Goal: Obtain resource: Obtain resource

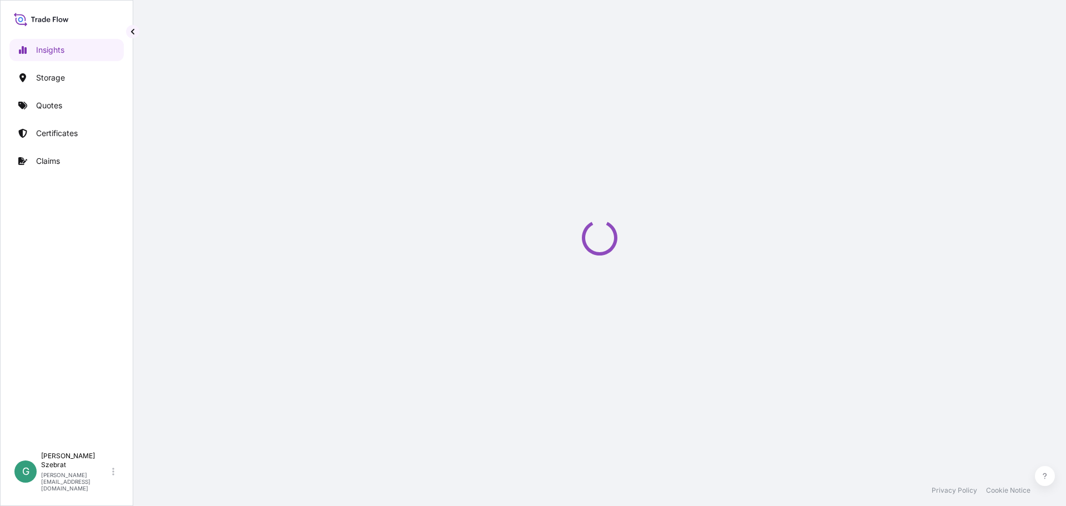
select select "2025"
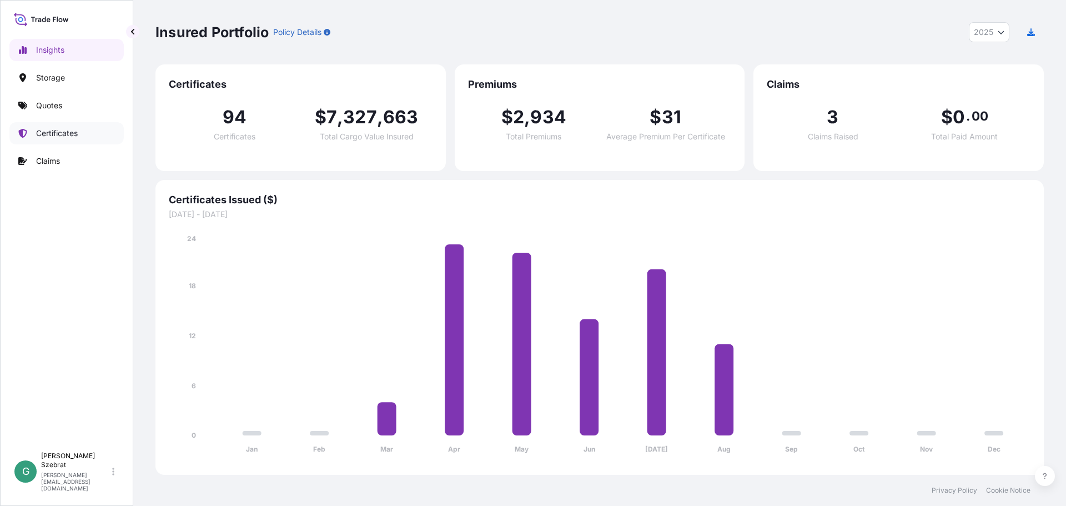
click at [63, 133] on p "Certificates" at bounding box center [57, 133] width 42 height 11
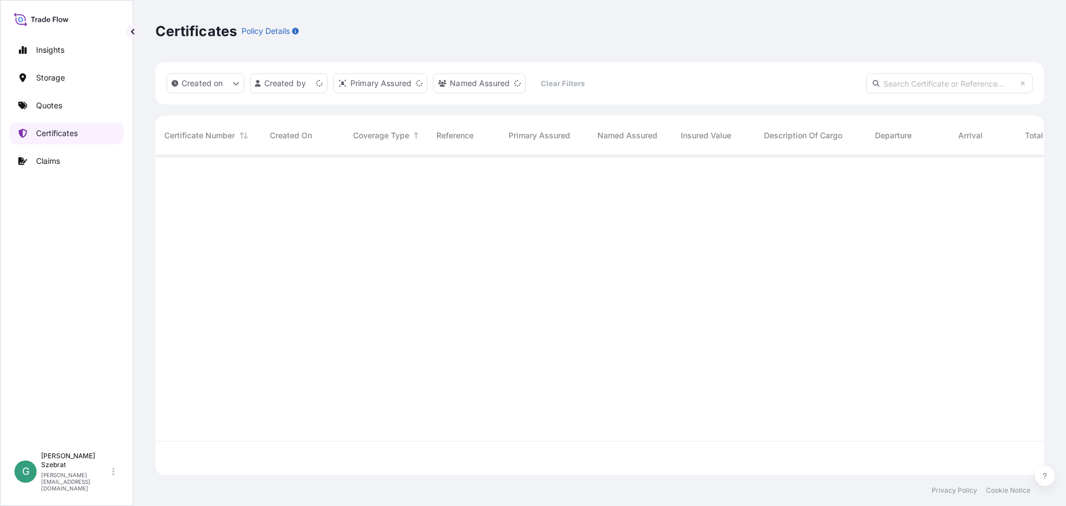
scroll to position [317, 880]
click at [312, 84] on html "Insights Storage Quotes Certificates Claims G Gabriele Szebrat [EMAIL_ADDRESS][…" at bounding box center [533, 253] width 1066 height 506
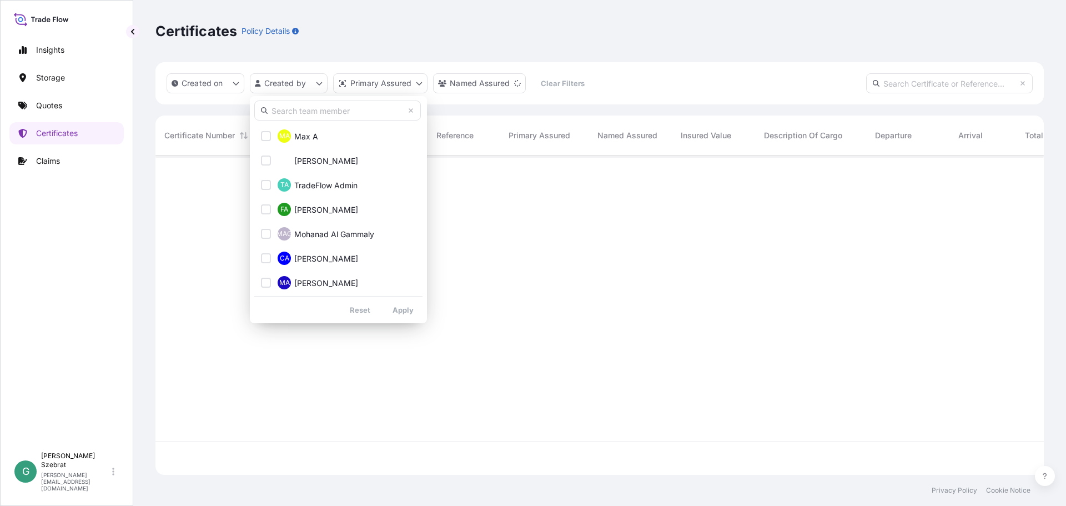
click at [315, 109] on input "text" at bounding box center [337, 111] width 167 height 20
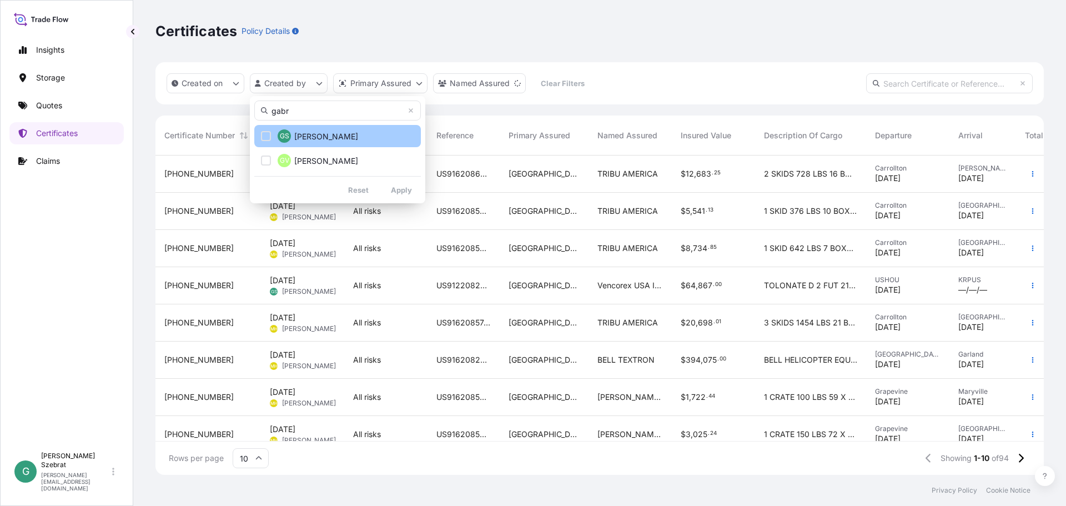
type input "gabr"
click at [327, 132] on span "[PERSON_NAME]" at bounding box center [326, 136] width 64 height 11
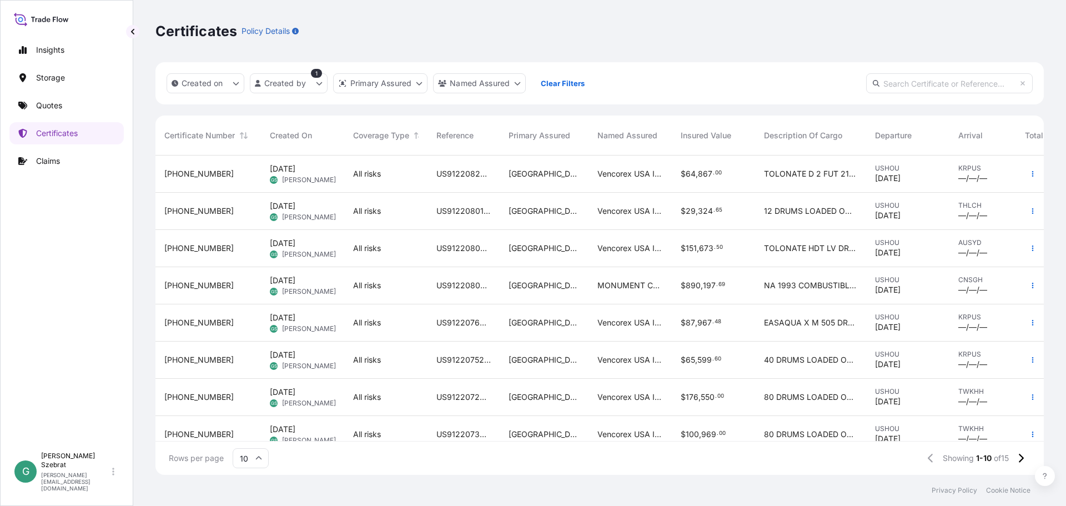
click at [174, 210] on span "[PHONE_NUMBER]" at bounding box center [198, 210] width 69 height 11
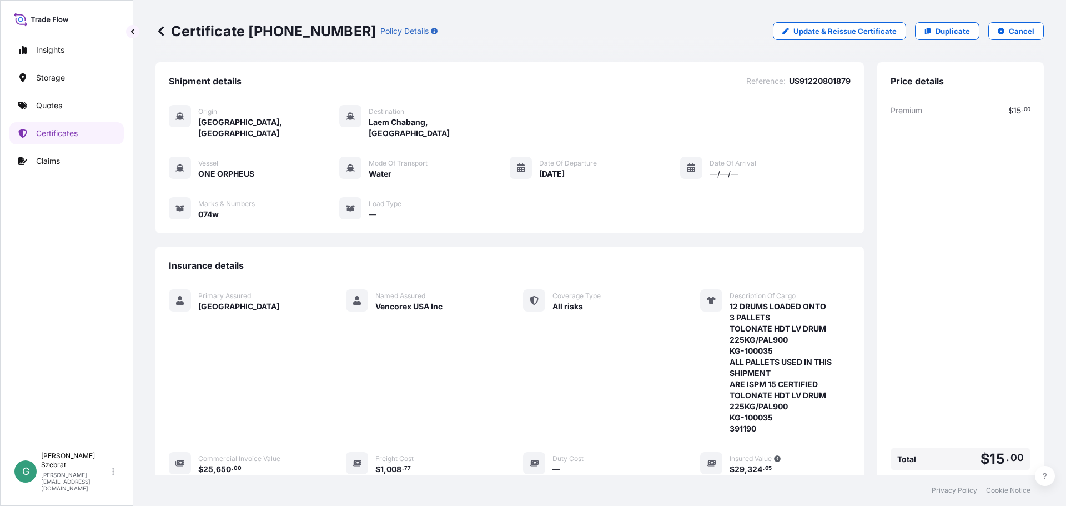
click at [164, 30] on icon at bounding box center [160, 31] width 11 height 11
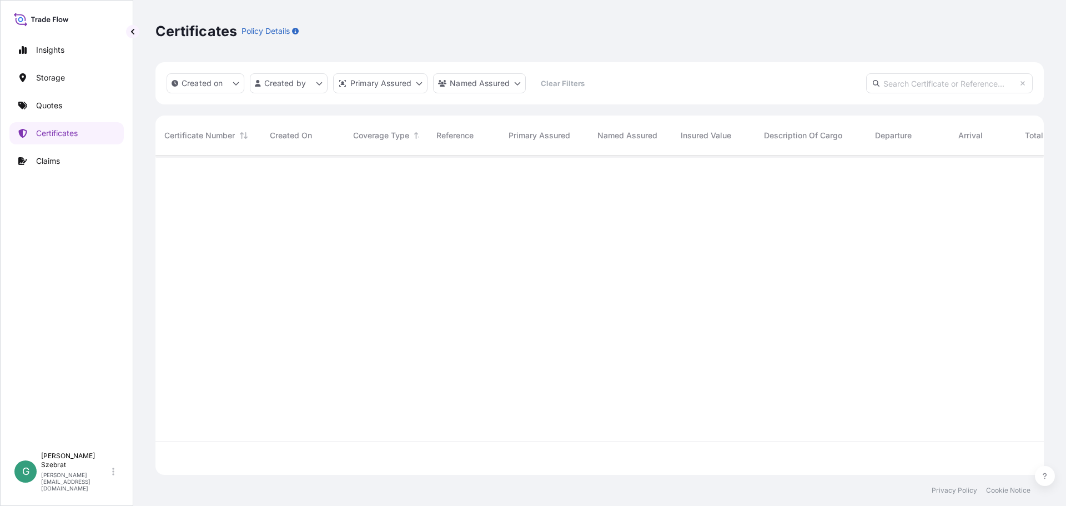
scroll to position [317, 880]
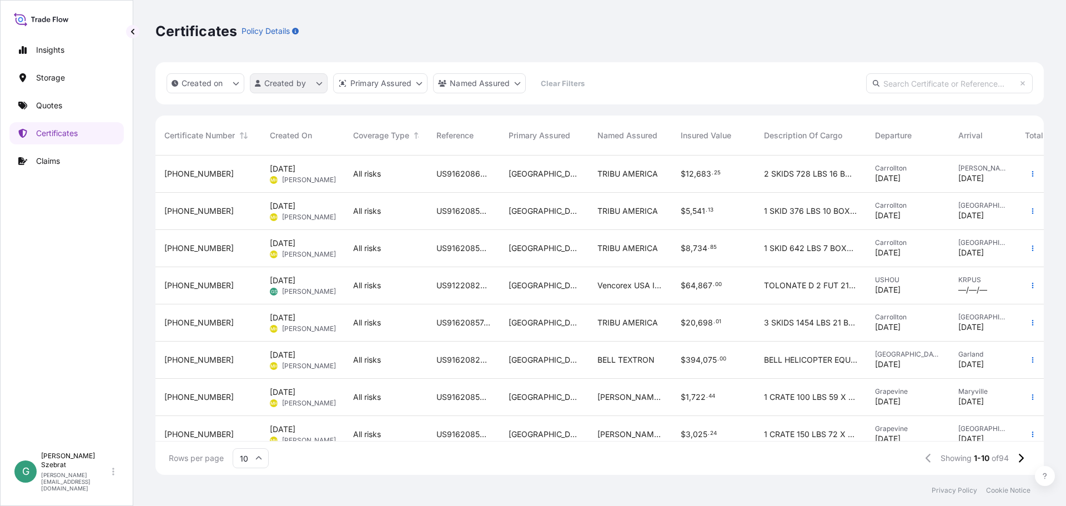
click at [310, 84] on html "Insights Storage Quotes Certificates Claims G Gabriele Szebrat [EMAIL_ADDRESS][…" at bounding box center [533, 253] width 1066 height 506
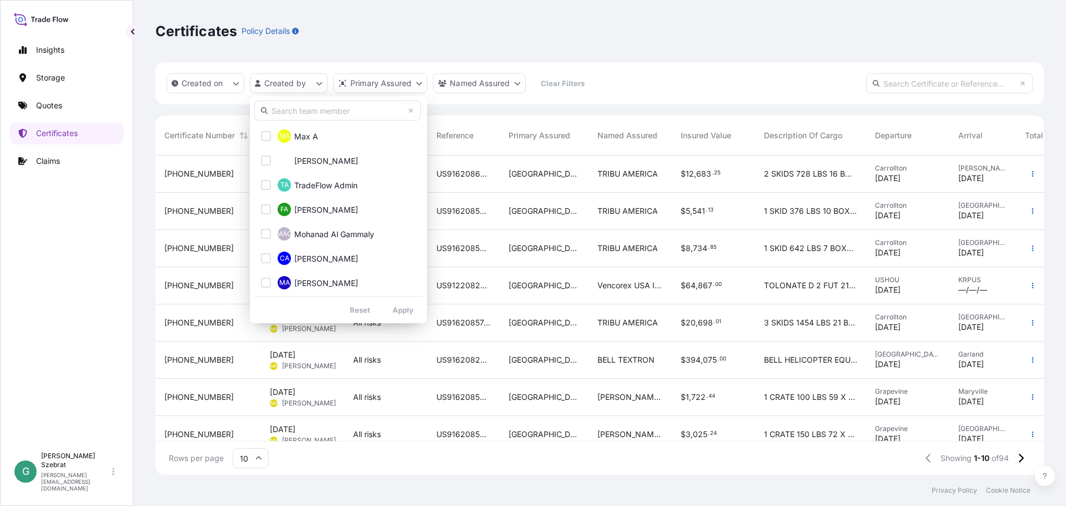
click at [314, 108] on input "text" at bounding box center [337, 111] width 167 height 20
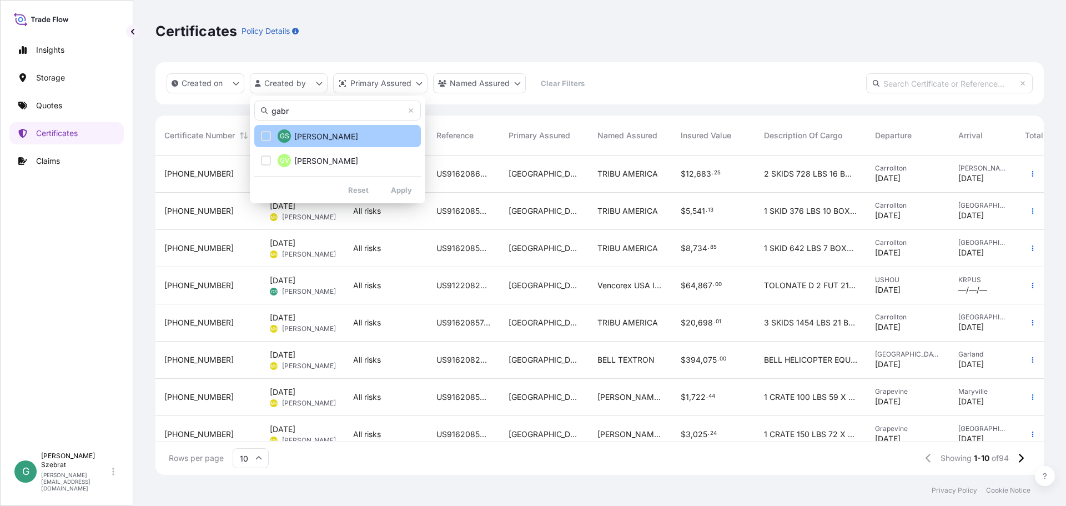
type input "gabr"
click at [322, 134] on span "[PERSON_NAME]" at bounding box center [326, 136] width 64 height 11
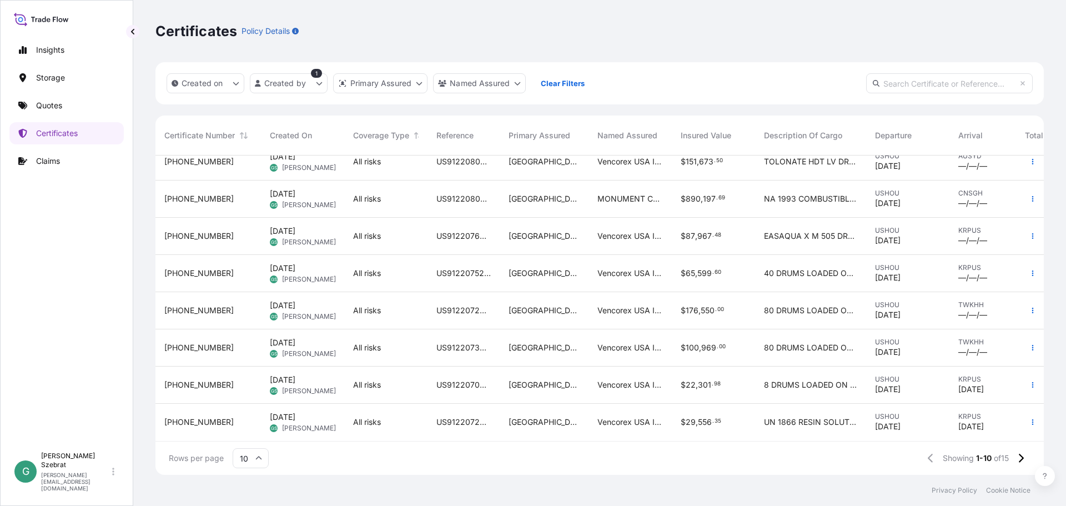
scroll to position [0, 0]
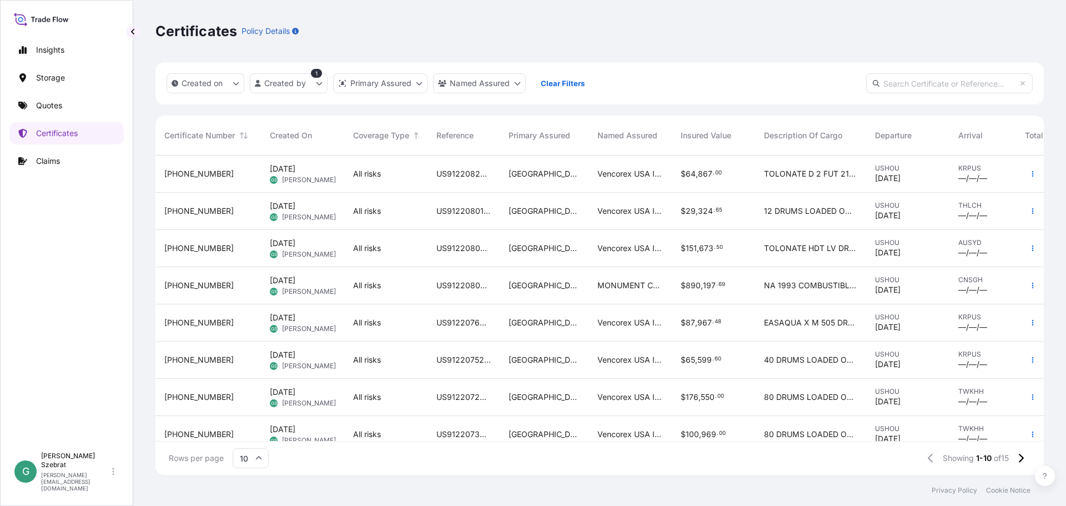
click at [394, 180] on div "All risks" at bounding box center [385, 173] width 83 height 37
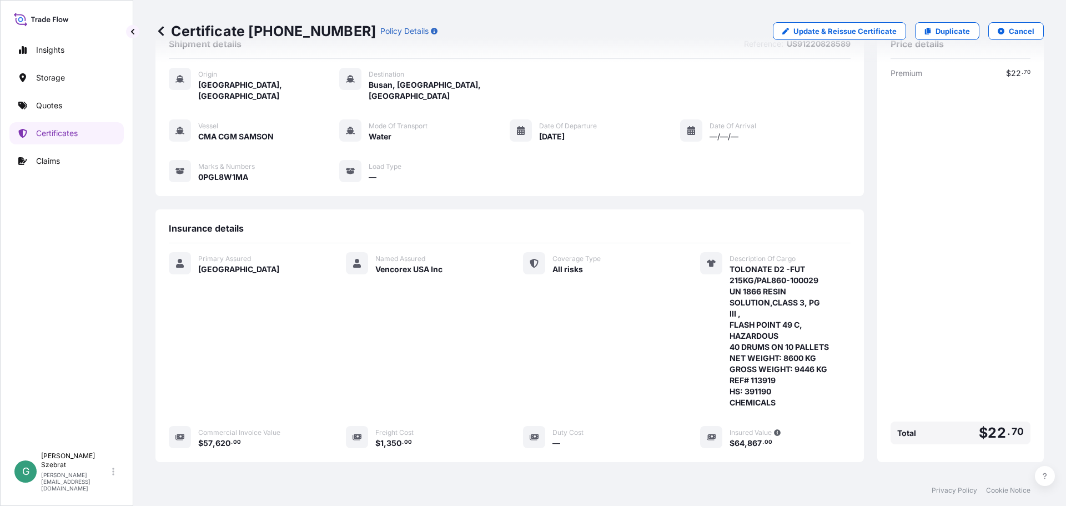
scroll to position [56, 0]
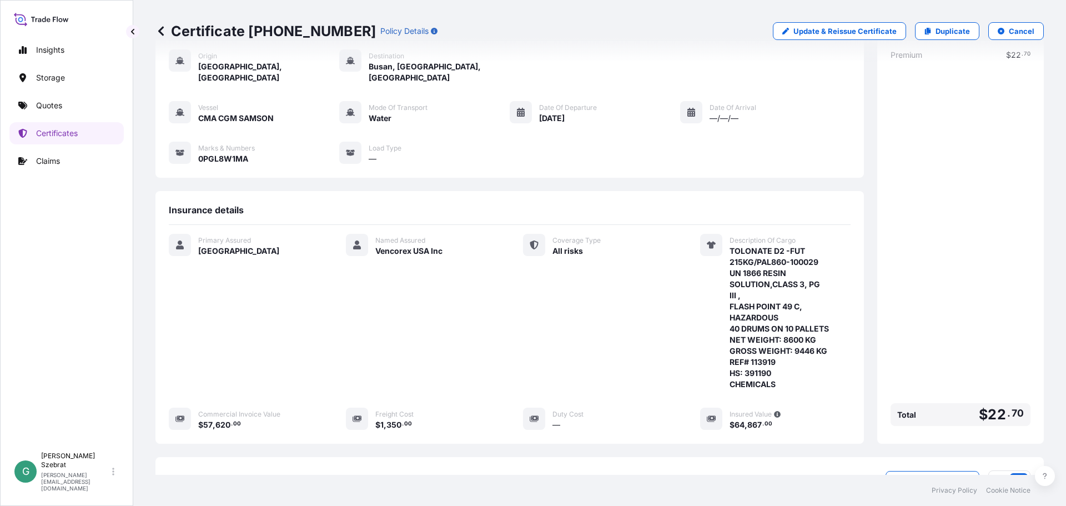
click at [158, 30] on icon at bounding box center [160, 31] width 11 height 11
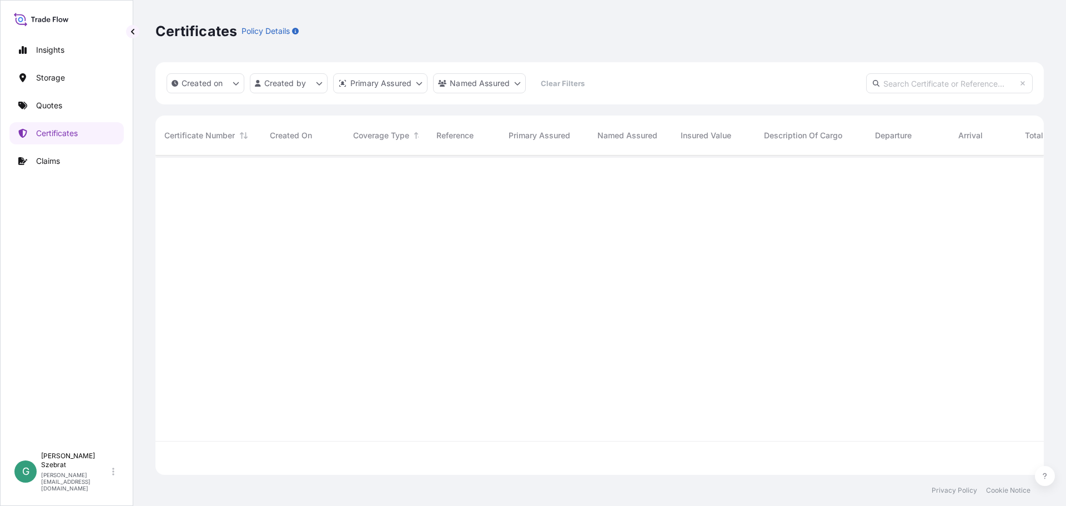
scroll to position [317, 880]
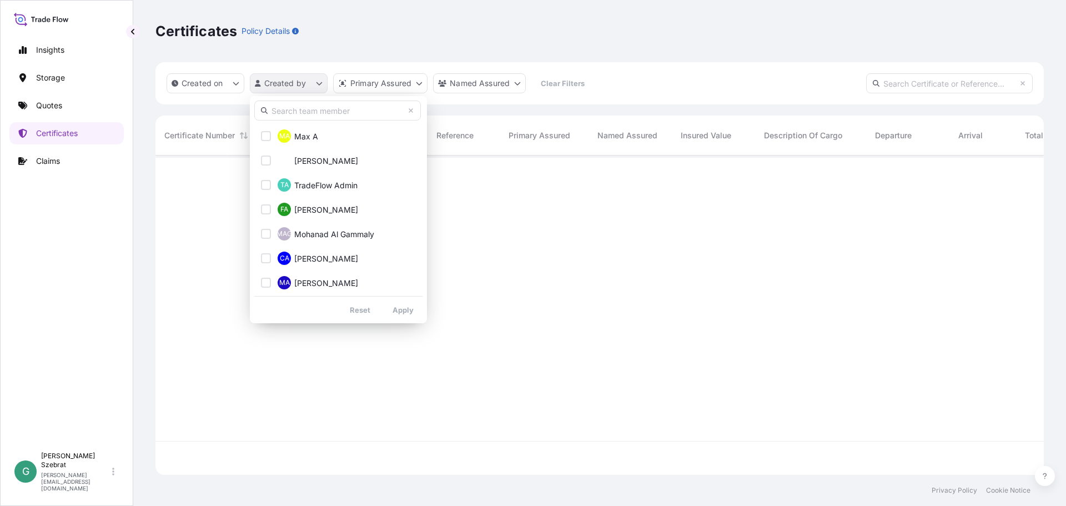
click at [306, 75] on html "Insights Storage Quotes Certificates Claims G Gabriele Szebrat [EMAIL_ADDRESS][…" at bounding box center [533, 253] width 1066 height 506
click at [324, 113] on input "text" at bounding box center [337, 111] width 167 height 20
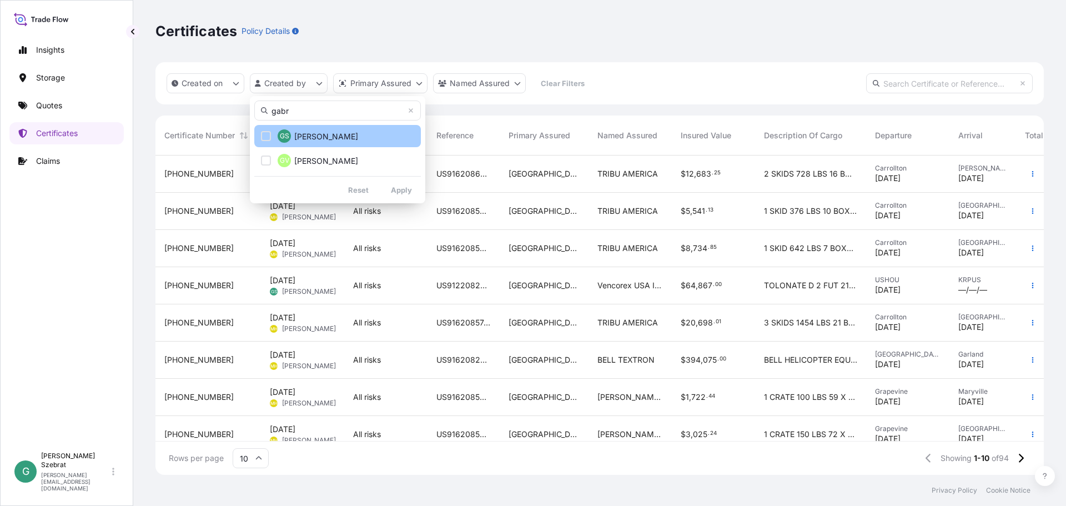
type input "gabr"
click at [324, 139] on span "[PERSON_NAME]" at bounding box center [326, 136] width 64 height 11
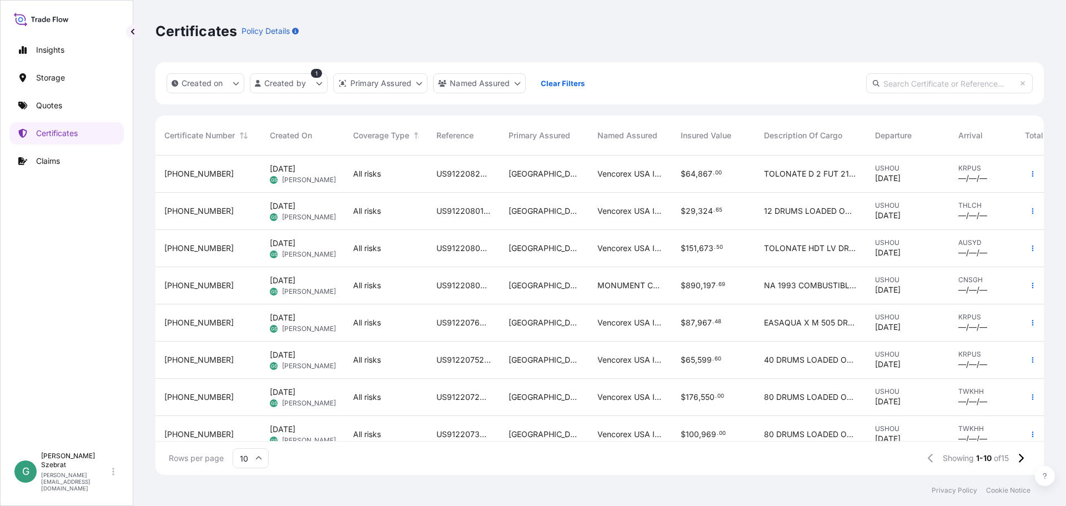
click at [400, 398] on div "All risks" at bounding box center [386, 397] width 66 height 11
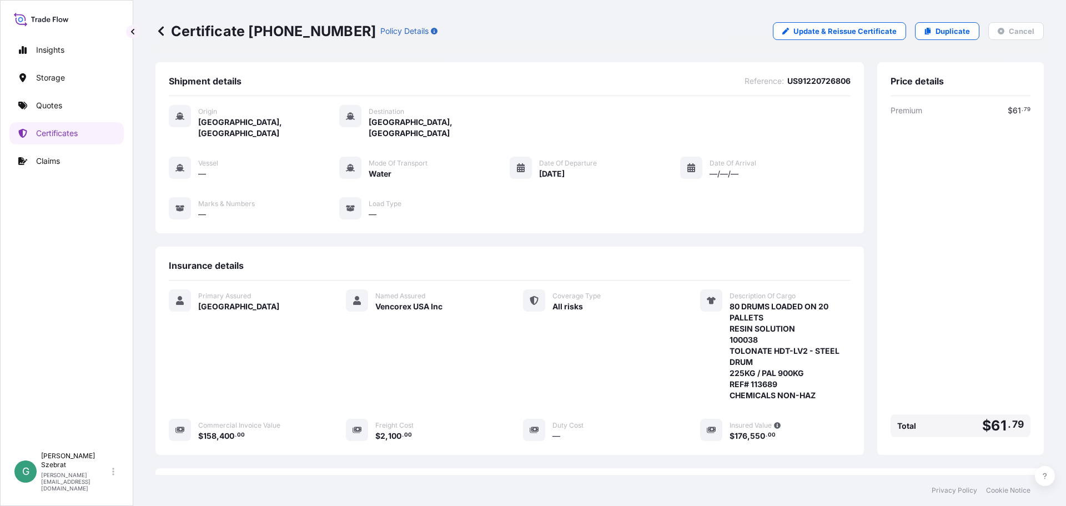
click at [160, 30] on icon at bounding box center [161, 30] width 6 height 9
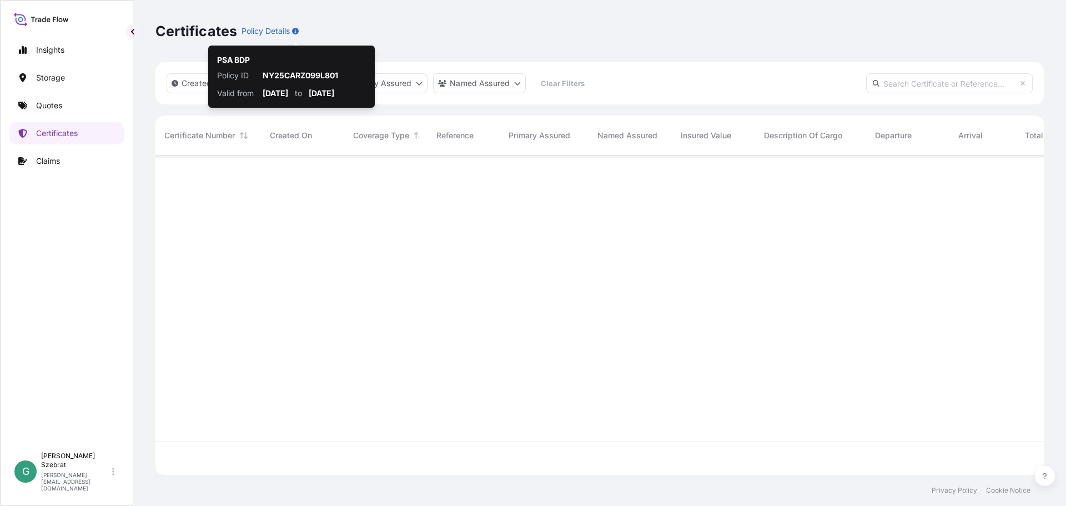
scroll to position [317, 880]
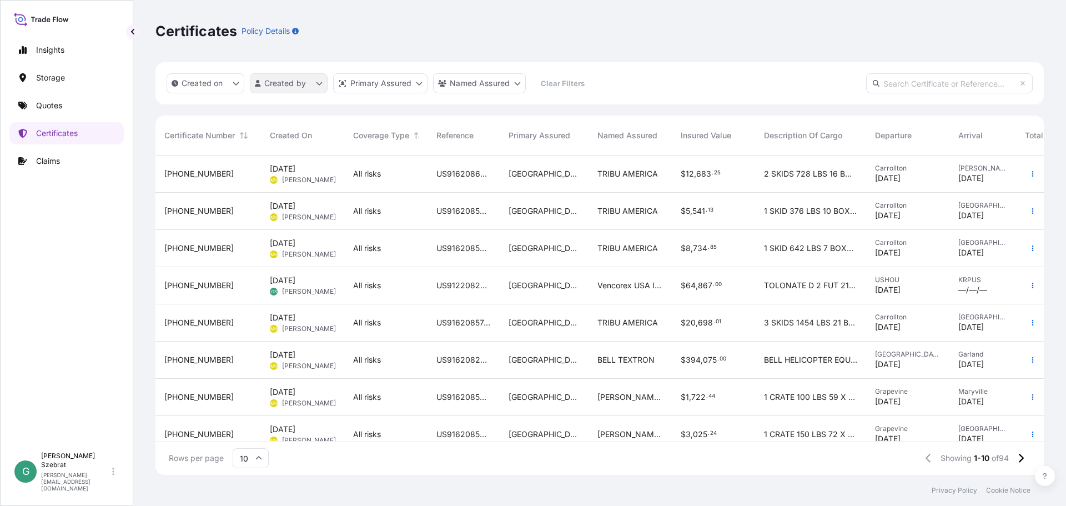
click at [280, 86] on html "Insights Storage Quotes Certificates Claims G Gabriele Szebrat [EMAIL_ADDRESS][…" at bounding box center [533, 253] width 1066 height 506
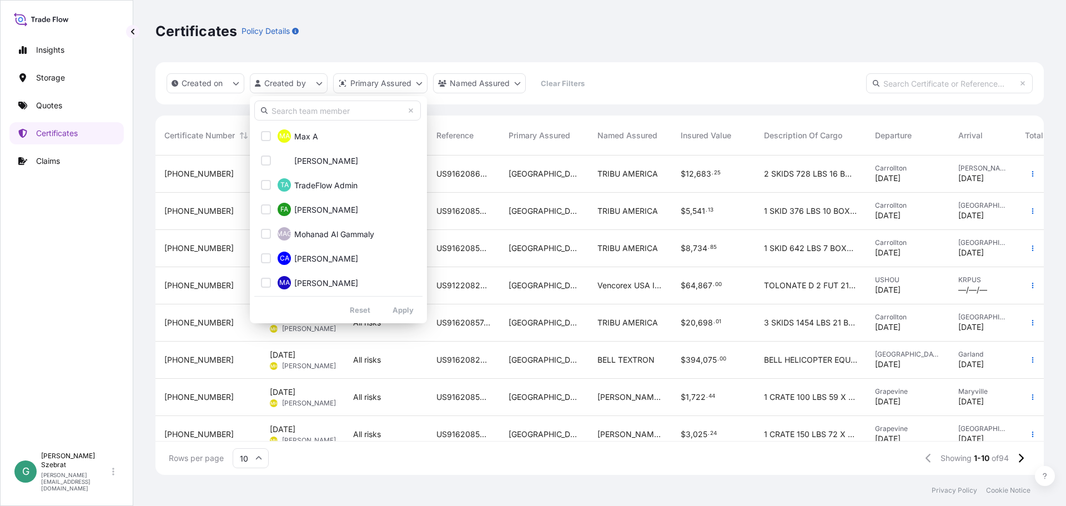
click at [299, 111] on input "text" at bounding box center [337, 111] width 167 height 20
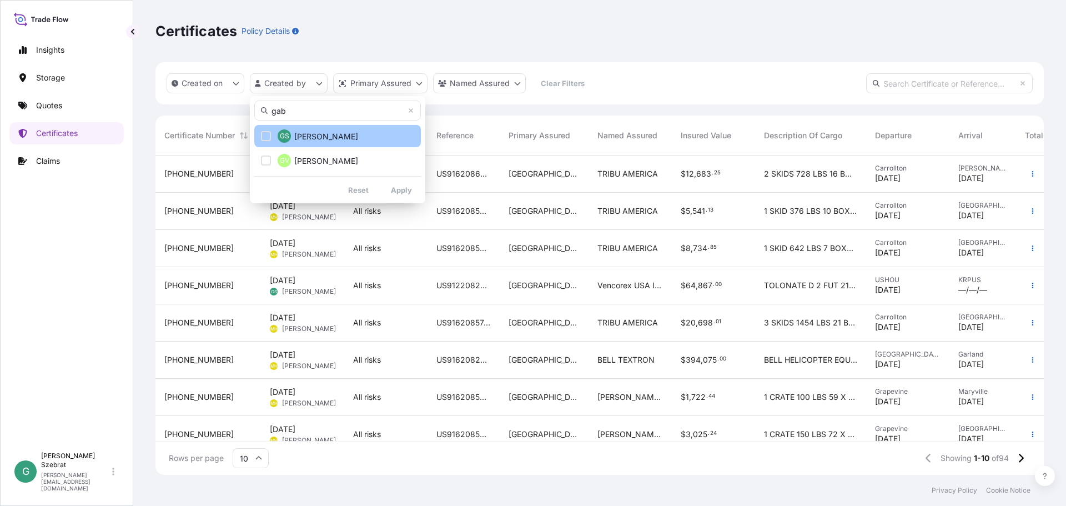
type input "gab"
click at [310, 132] on span "[PERSON_NAME]" at bounding box center [326, 136] width 64 height 11
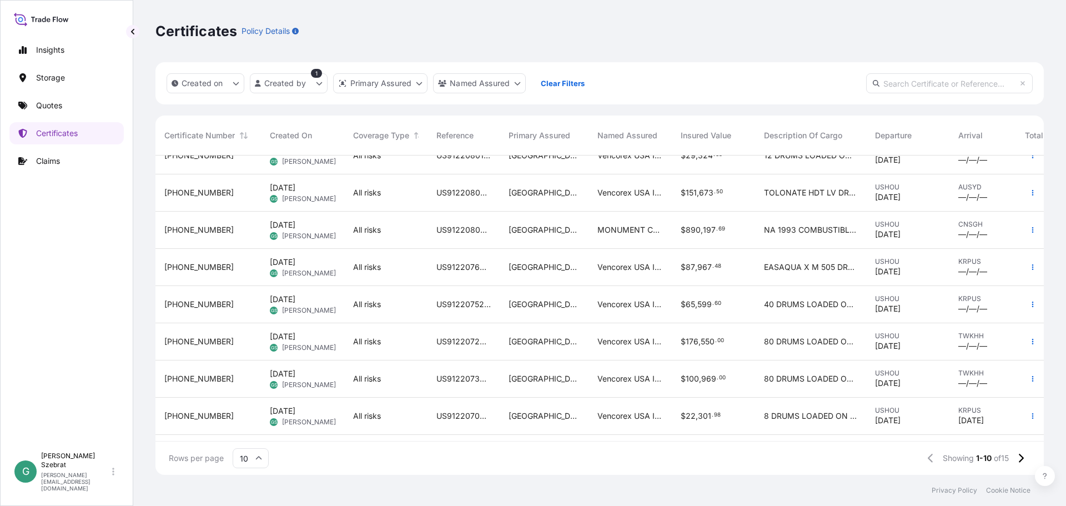
scroll to position [95, 0]
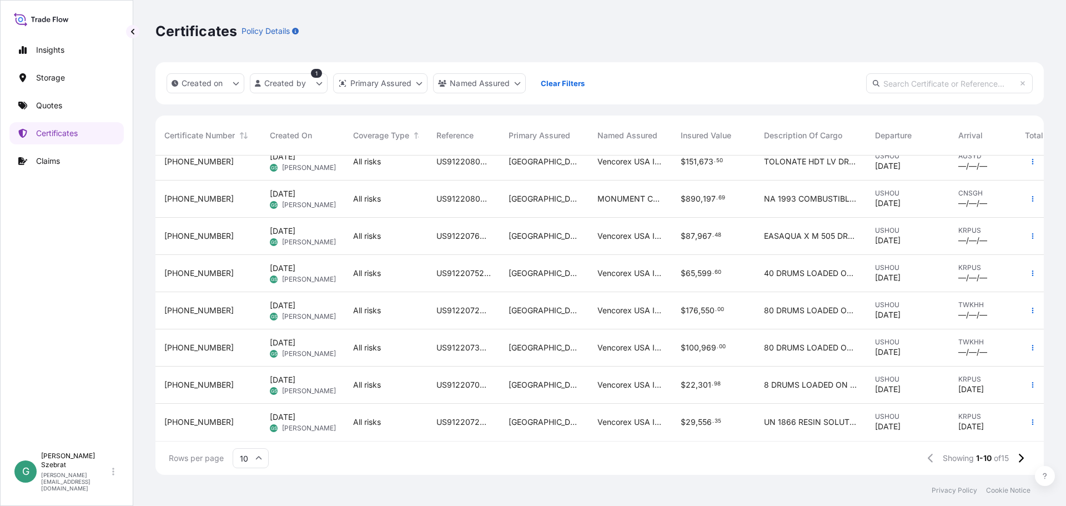
click at [423, 412] on div "All risks" at bounding box center [385, 422] width 83 height 37
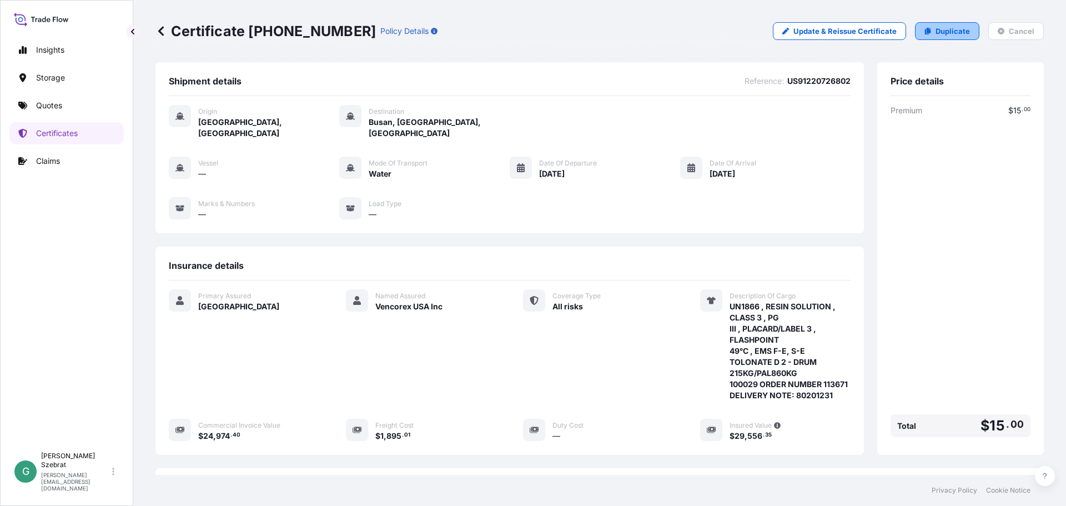
click at [938, 33] on p "Duplicate" at bounding box center [953, 31] width 34 height 11
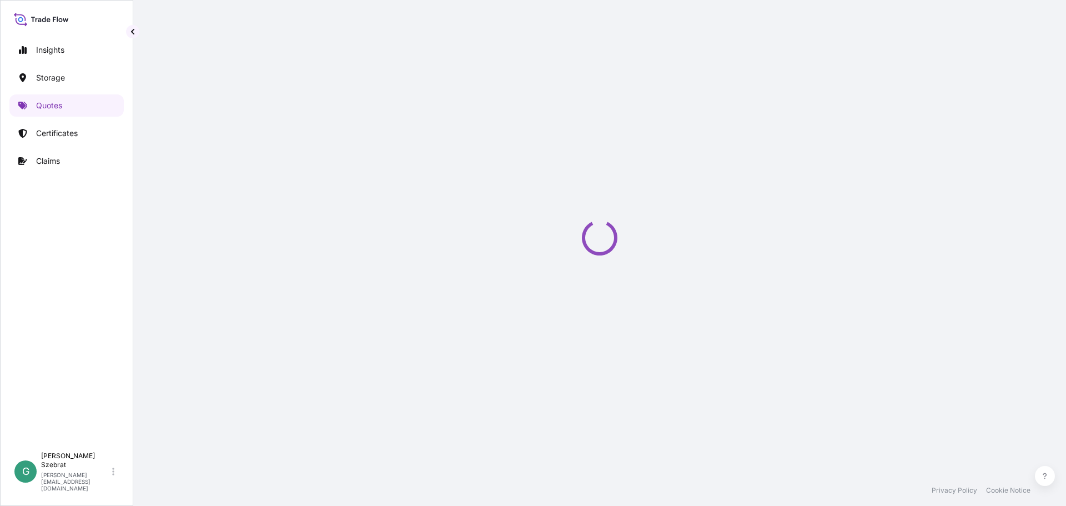
scroll to position [18, 0]
select select "Water"
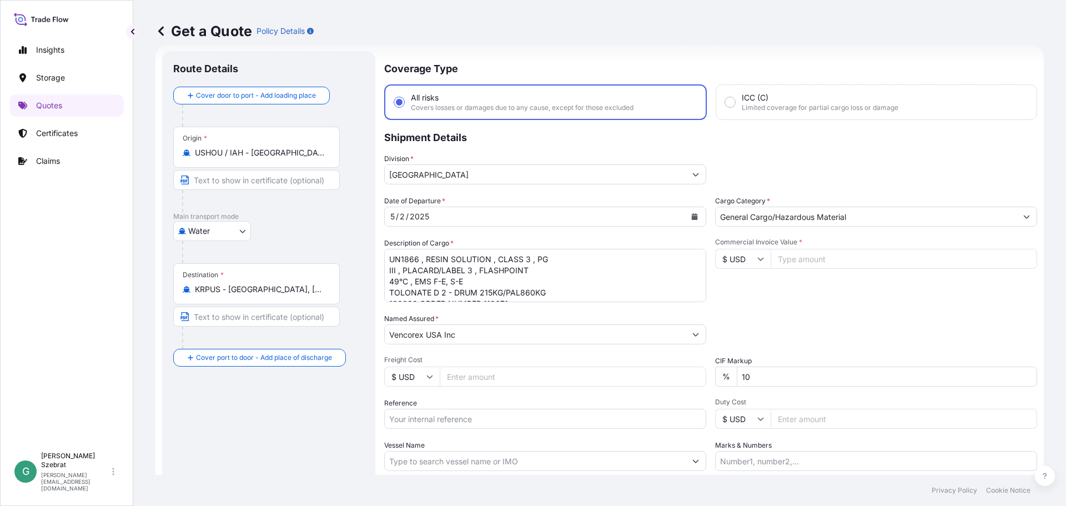
click at [692, 215] on icon "Calendar" at bounding box center [695, 216] width 6 height 7
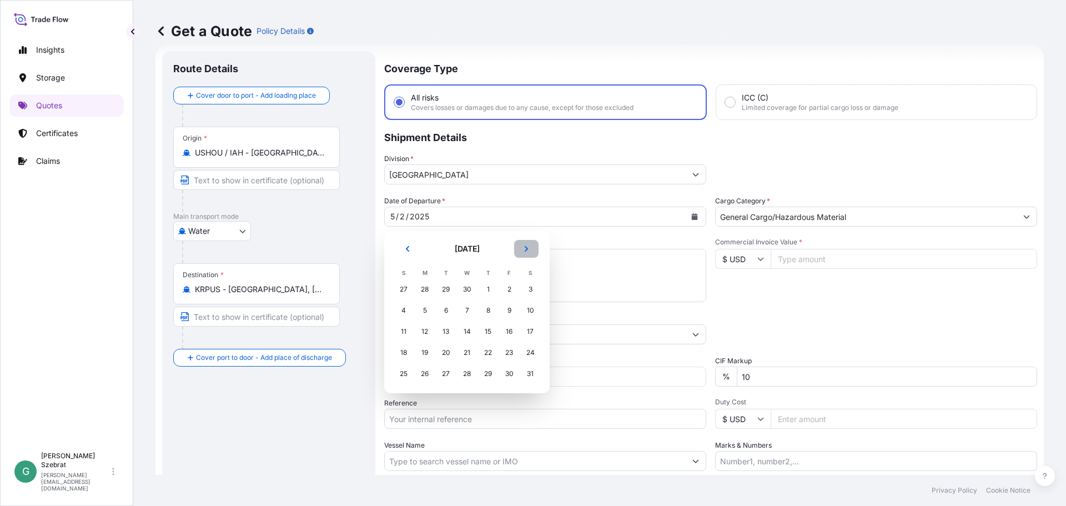
click at [525, 246] on icon "Next" at bounding box center [526, 249] width 3 height 6
click at [525, 247] on icon "Next" at bounding box center [526, 249] width 3 height 6
click at [422, 336] on div "11" at bounding box center [425, 332] width 20 height 20
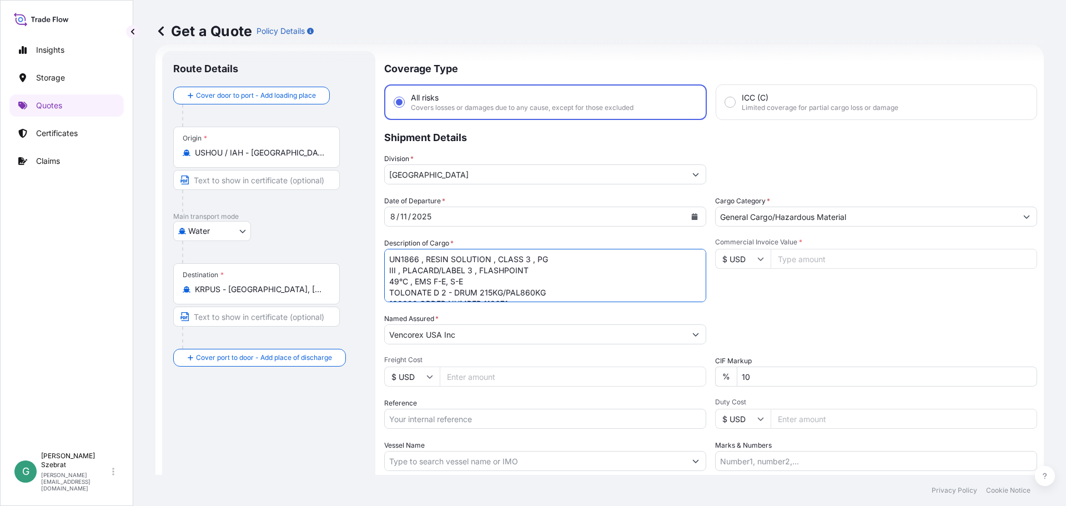
click at [394, 258] on textarea "UN1866 , RESIN SOLUTION , CLASS 3 , PG III , PLACARD/LABEL 3 , FLASHPOINT 49°C …" at bounding box center [545, 275] width 322 height 53
drag, startPoint x: 390, startPoint y: 258, endPoint x: 585, endPoint y: 430, distance: 259.7
click at [585, 430] on div "Date of Departure * [DATE] Cargo Category * General Cargo/Hazardous Material De…" at bounding box center [710, 332] width 653 height 275
paste textarea "TOLONATE HDT LV DRUM 225KG/PAL900 KG-100035 // 12 DRUMS ON 3 PLTS NET WEIGHT 27…"
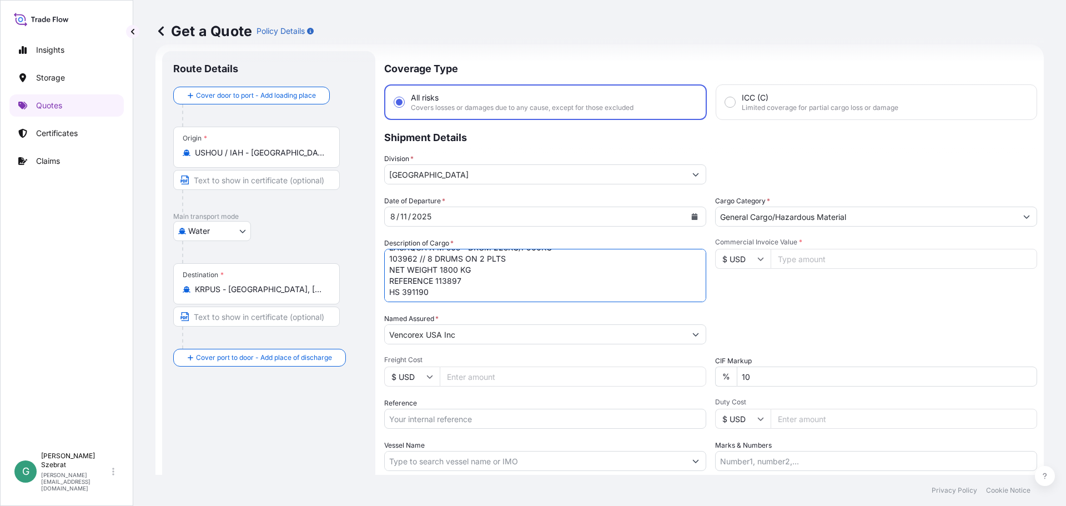
scroll to position [46, 0]
type textarea "TOLONATE HDT LV DRUM 225KG/PAL900 KG-100035 // 12 DRUMS ON 3 PLTS NET WEIGHT 27…"
click at [826, 262] on input "Commercial Invoice Value *" at bounding box center [904, 259] width 267 height 20
type input "34335"
click at [530, 379] on input "Freight Cost" at bounding box center [573, 377] width 267 height 20
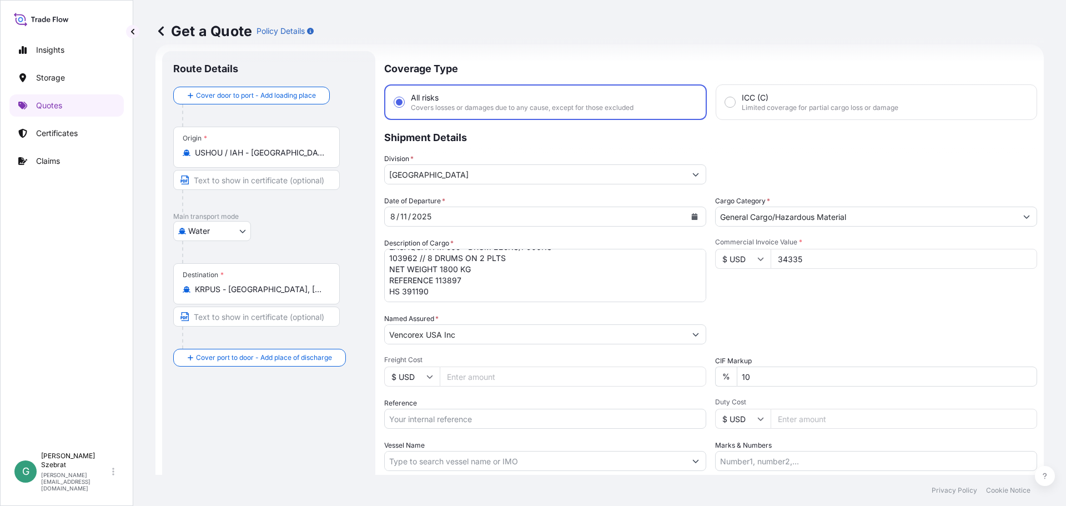
click at [468, 377] on input "Freight Cost" at bounding box center [573, 377] width 267 height 20
type input "1794.82"
click at [466, 419] on input "Reference" at bounding box center [545, 419] width 322 height 20
paste input "US91220828629"
type input "US91220828629"
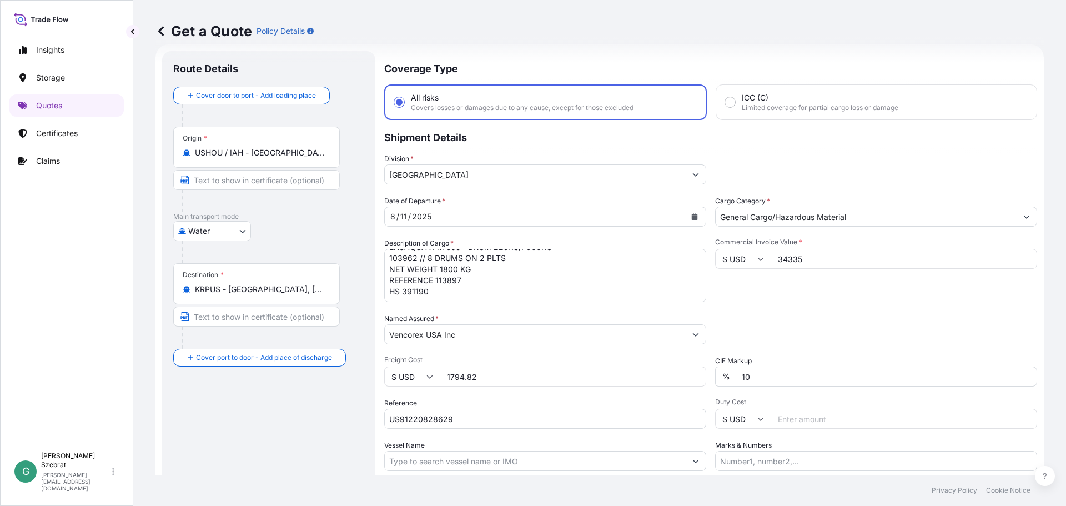
click at [892, 293] on div "Commercial Invoice Value * $ USD 34335" at bounding box center [876, 270] width 322 height 64
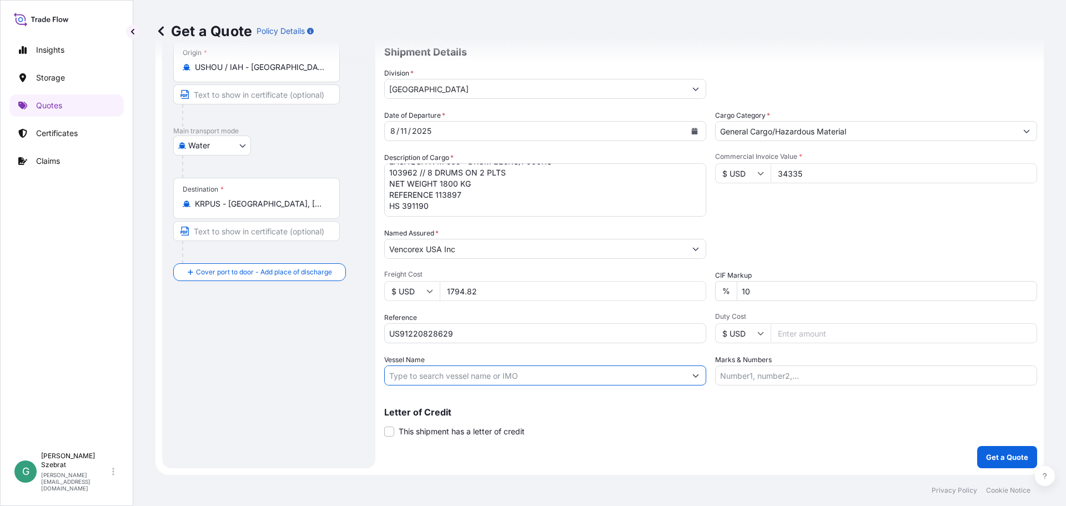
click at [534, 377] on input "Vessel Name" at bounding box center [535, 375] width 301 height 20
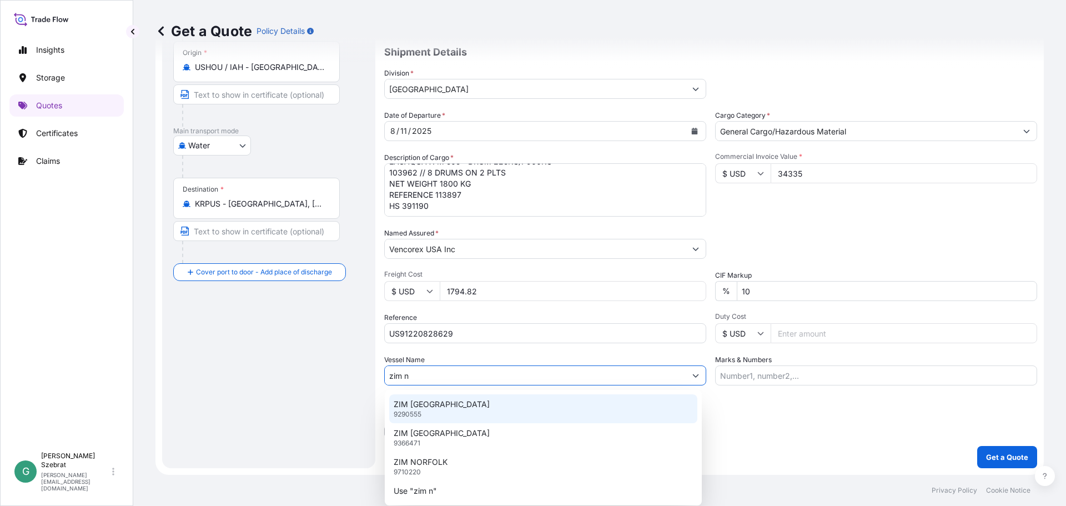
click at [421, 415] on p "9290555" at bounding box center [408, 414] width 28 height 9
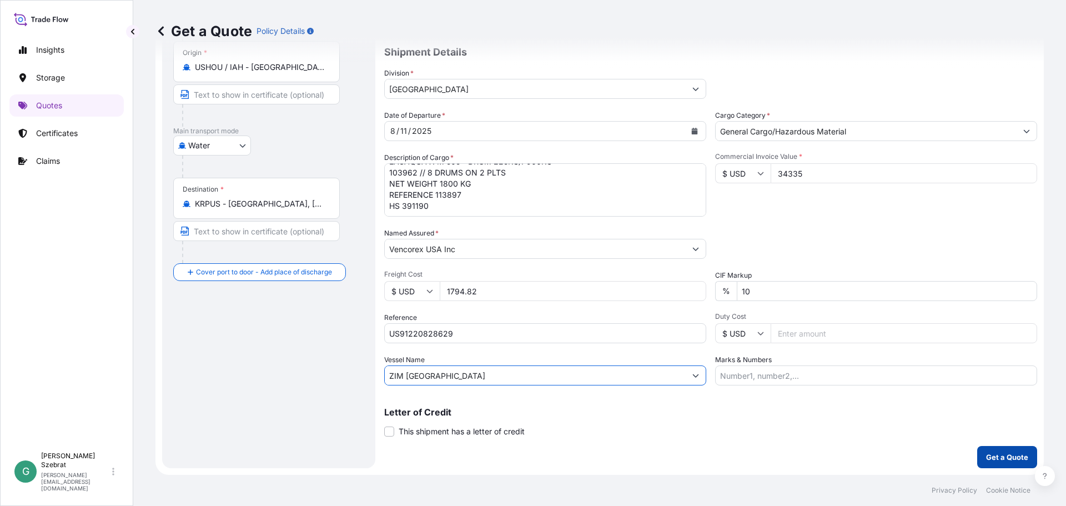
type input "ZIM [GEOGRAPHIC_DATA]"
click at [997, 454] on p "Get a Quote" at bounding box center [1007, 456] width 42 height 11
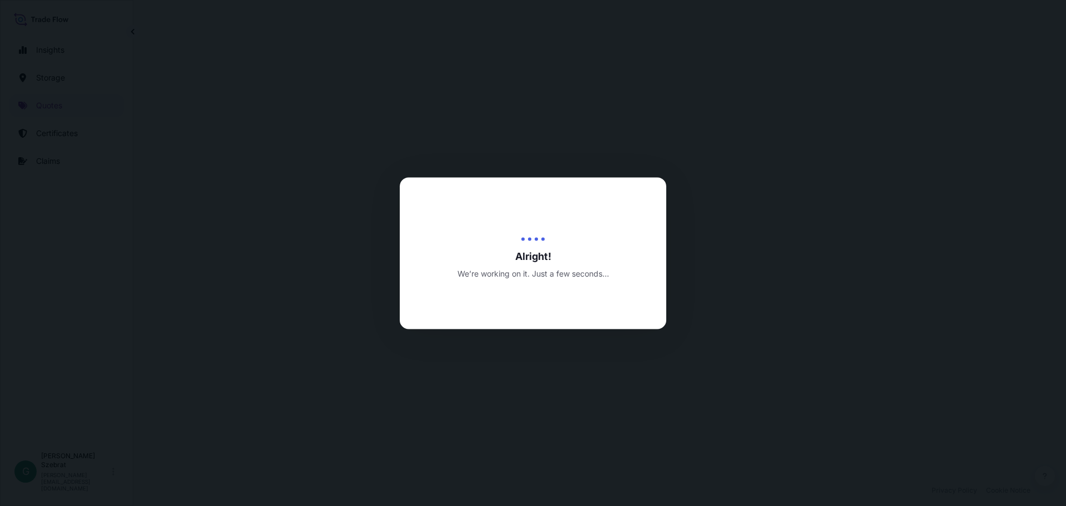
select select "Water"
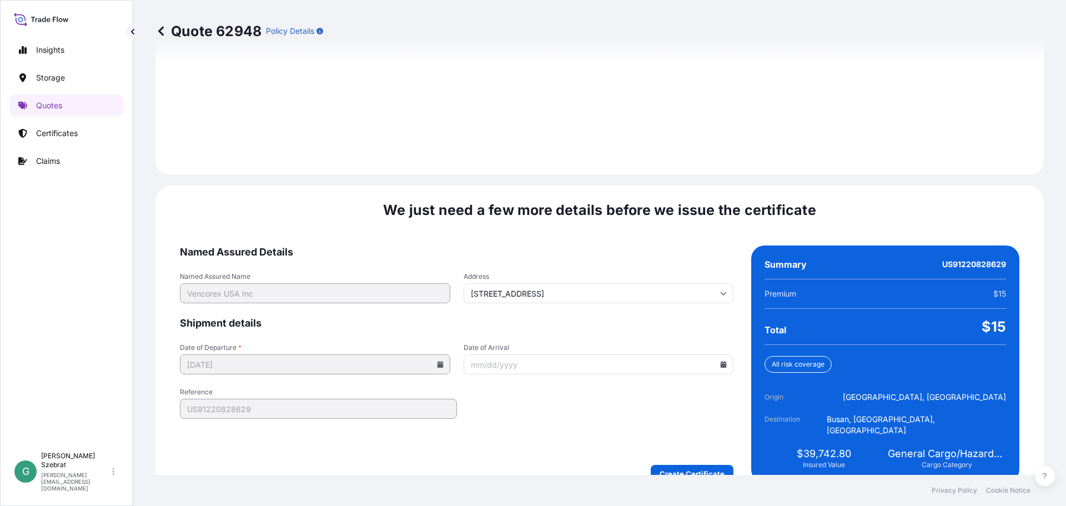
scroll to position [1565, 0]
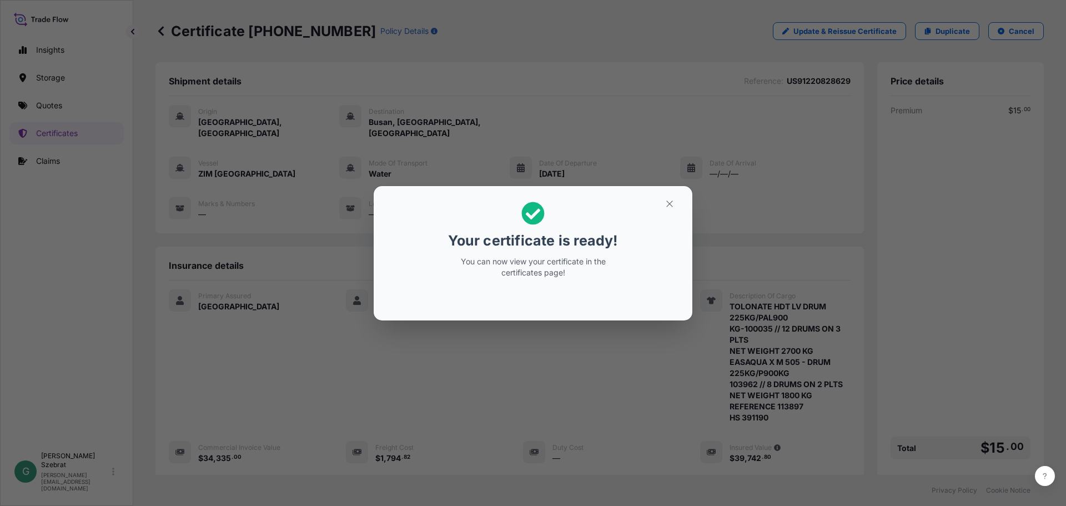
click at [530, 237] on p "Your certificate is ready!" at bounding box center [532, 241] width 169 height 18
click at [466, 262] on p "You can now view your certificate in the certificates page!" at bounding box center [533, 267] width 171 height 22
click at [475, 280] on div "Your certificate is ready! You can now view your certificate in the certificate…" at bounding box center [533, 240] width 171 height 90
click at [516, 274] on p "You can now view your certificate in the certificates page!" at bounding box center [533, 267] width 171 height 22
drag, startPoint x: 551, startPoint y: 275, endPoint x: 570, endPoint y: 276, distance: 18.9
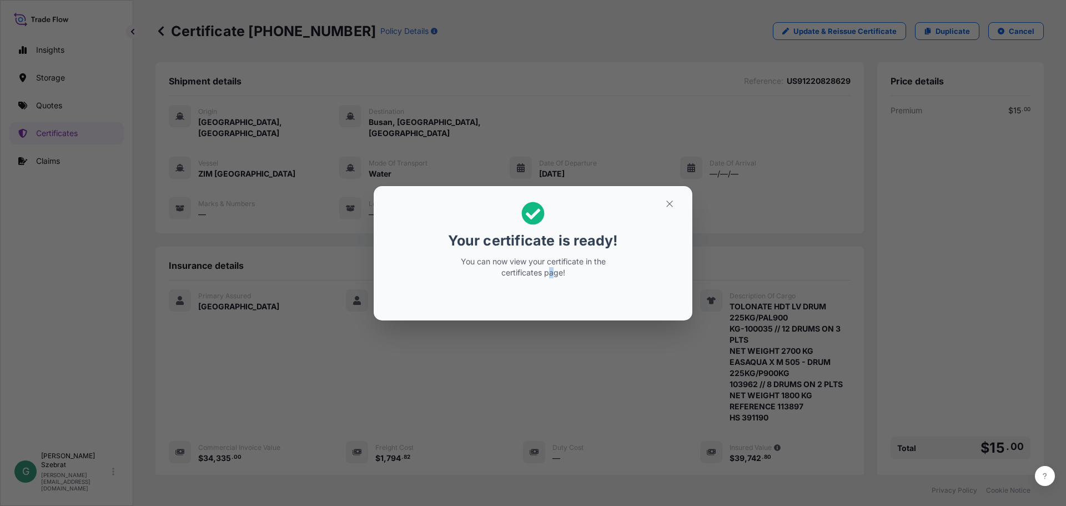
click at [553, 276] on p "You can now view your certificate in the certificates page!" at bounding box center [533, 267] width 171 height 22
click at [573, 275] on p "You can now view your certificate in the certificates page!" at bounding box center [533, 267] width 171 height 22
click at [269, 390] on div "Your certificate is ready! You can now view your certificate in the certificate…" at bounding box center [533, 253] width 1066 height 506
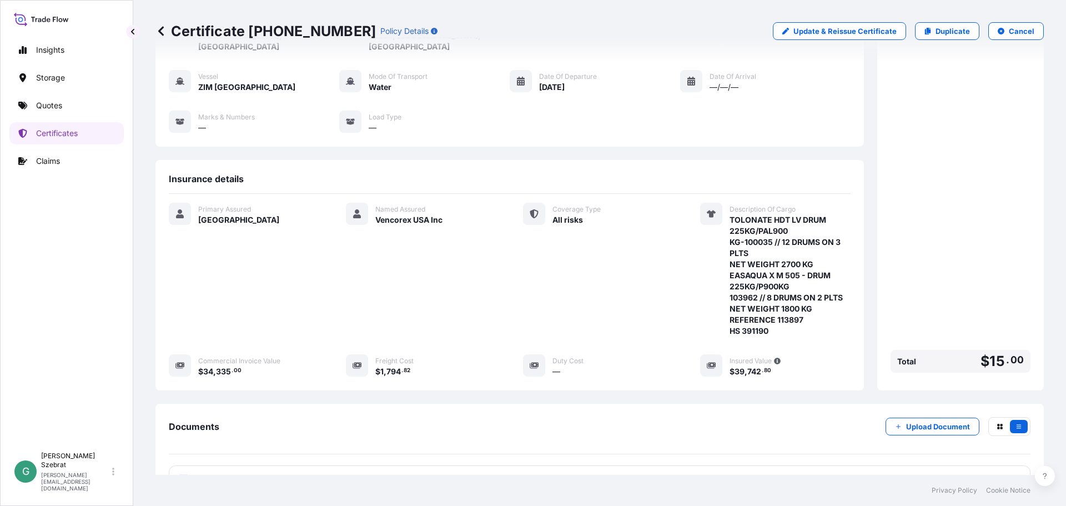
scroll to position [178, 0]
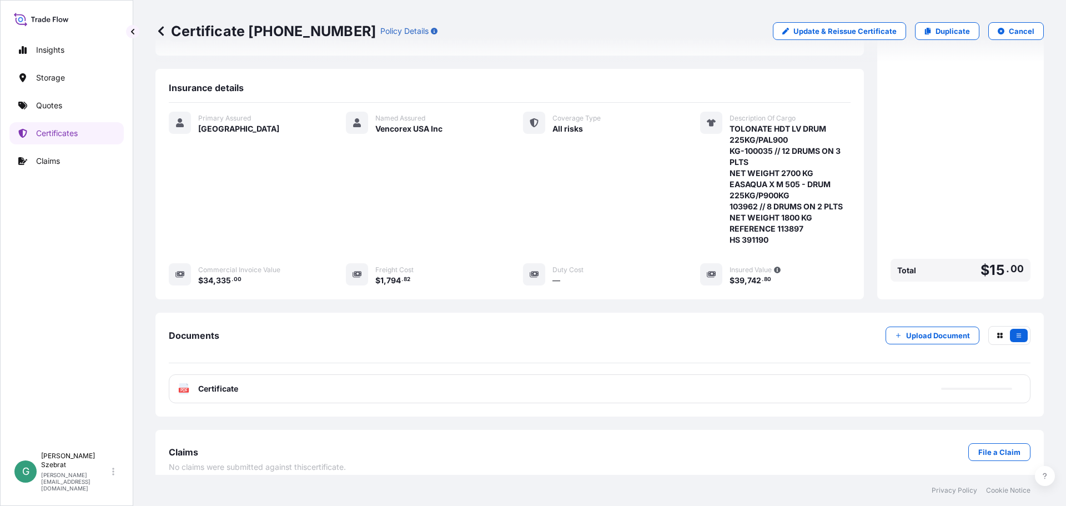
click at [183, 388] on text "PDF" at bounding box center [183, 390] width 7 height 4
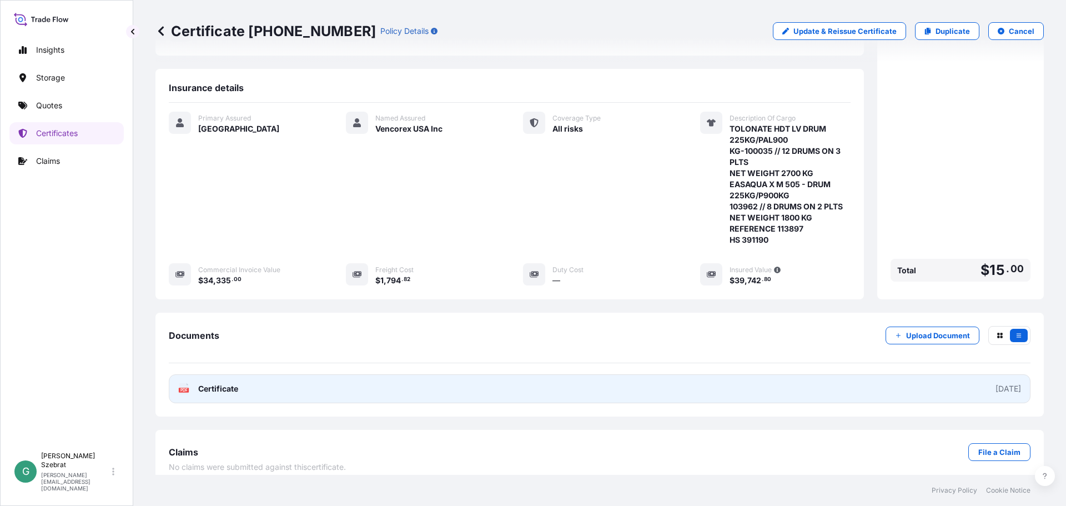
click at [200, 383] on span "Certificate" at bounding box center [218, 388] width 40 height 11
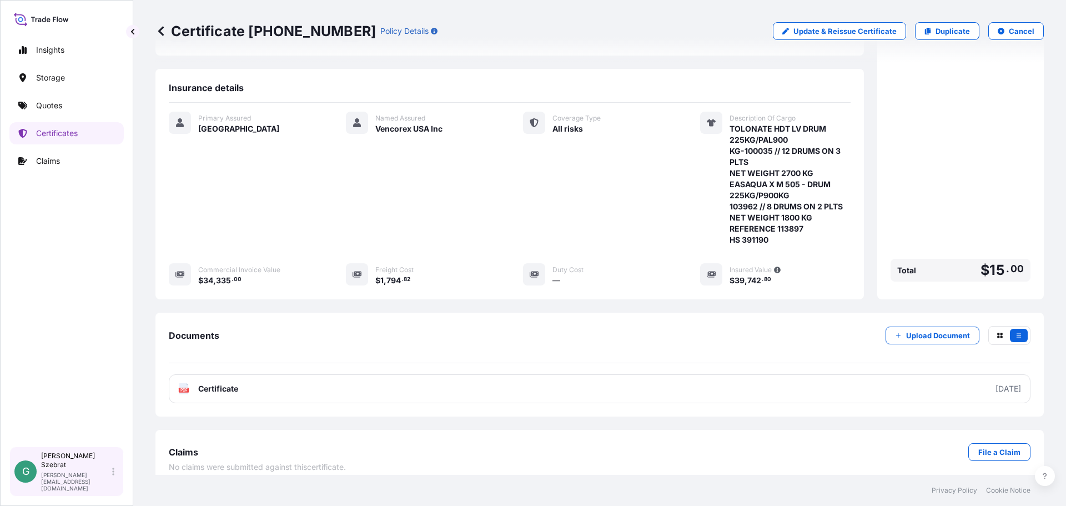
click at [73, 469] on p "[PERSON_NAME]" at bounding box center [75, 460] width 69 height 18
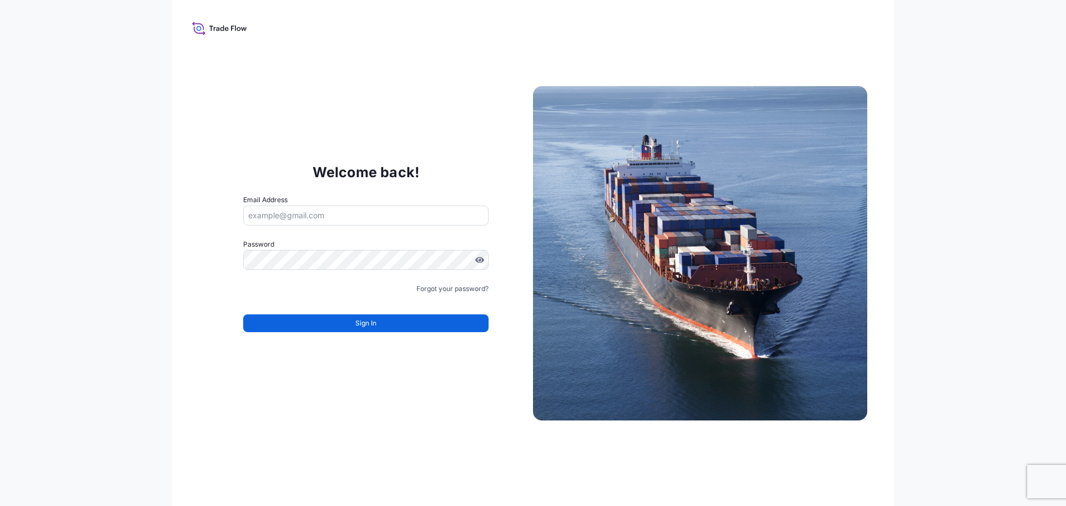
type input "[PERSON_NAME][EMAIL_ADDRESS][DOMAIN_NAME]"
